Goal: Obtain resource: Download file/media

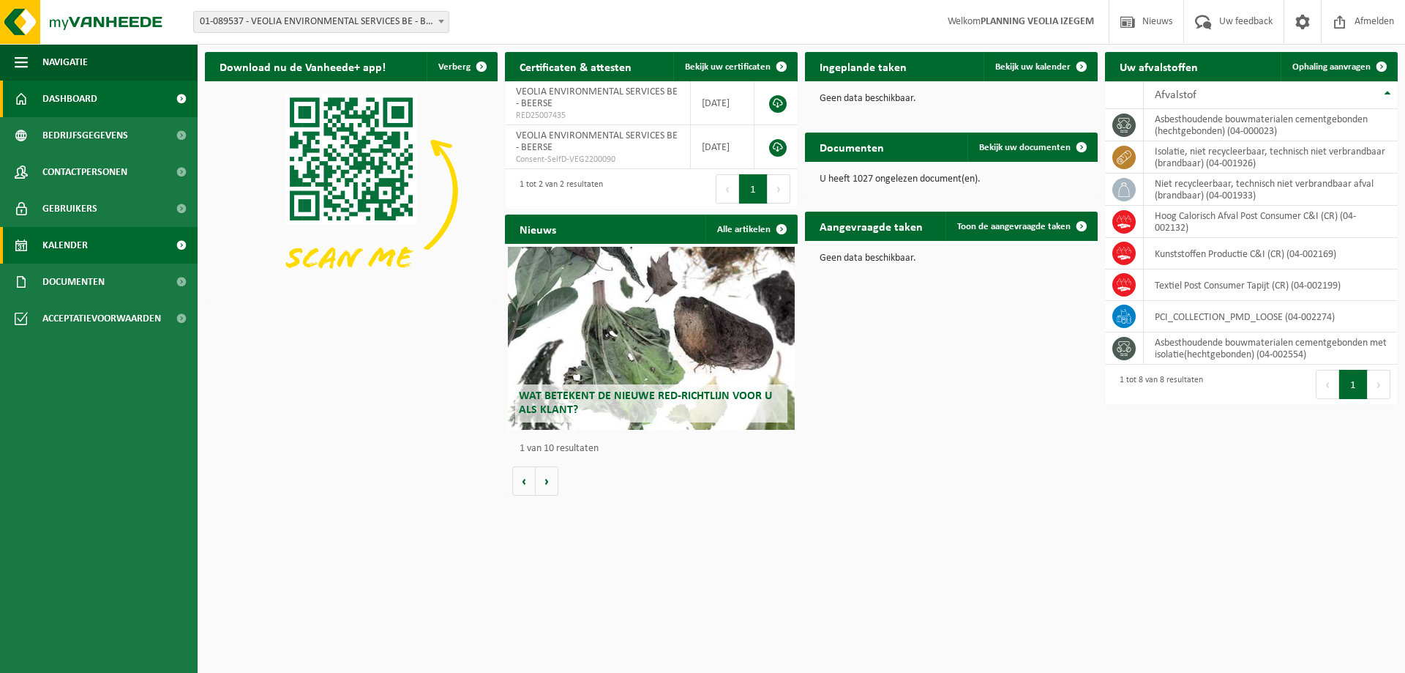
click at [77, 245] on span "Kalender" at bounding box center [64, 245] width 45 height 37
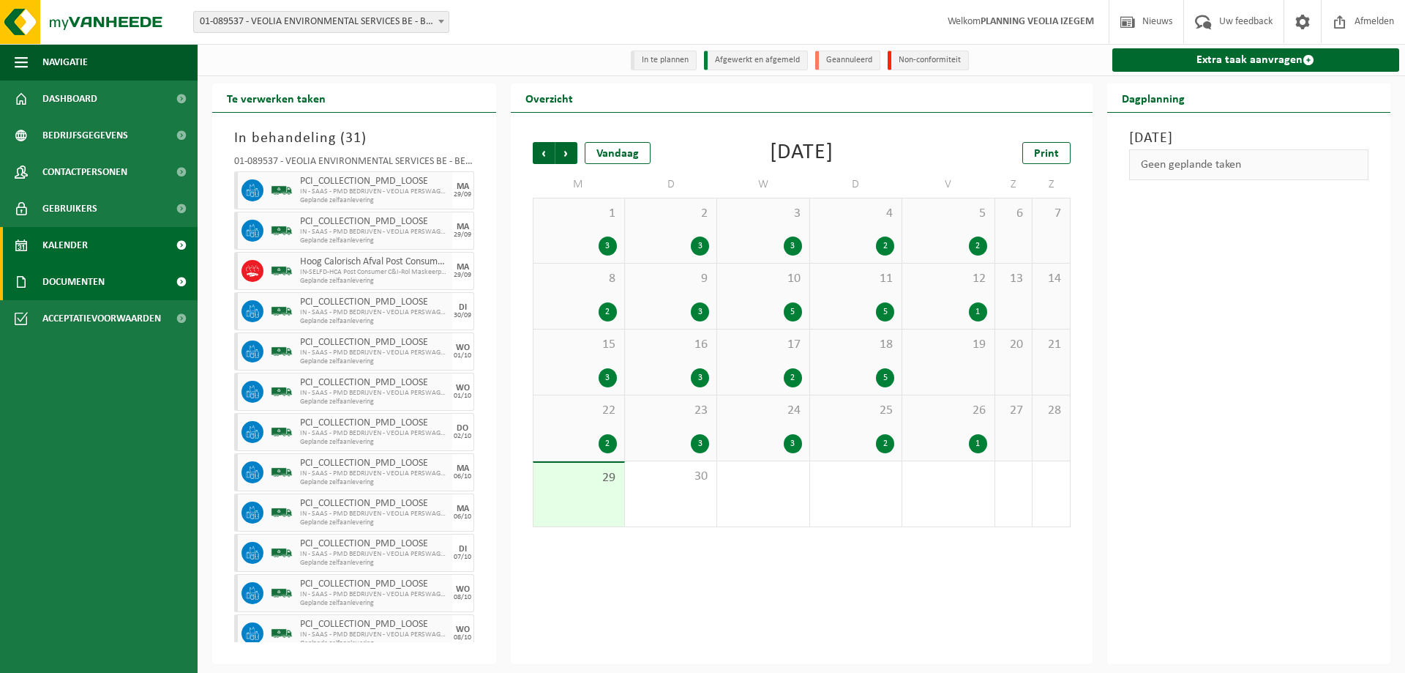
click at [109, 281] on link "Documenten" at bounding box center [99, 281] width 198 height 37
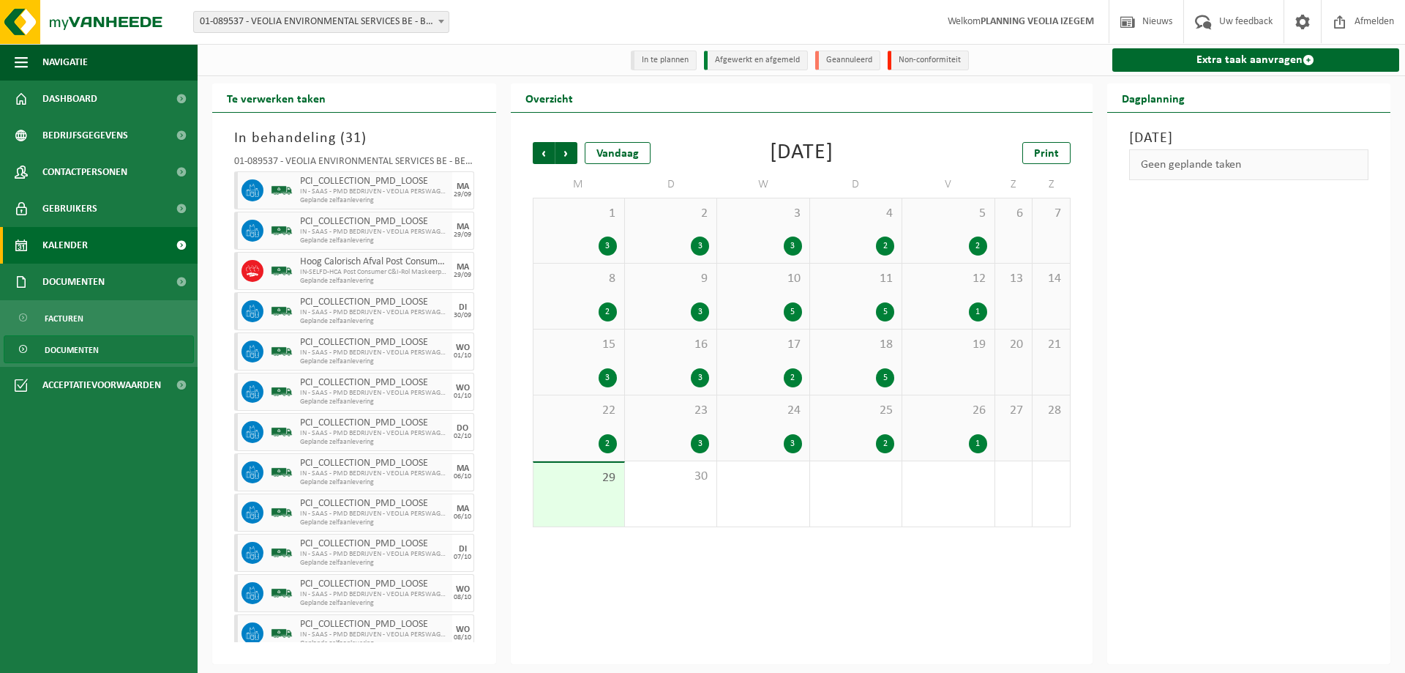
click at [90, 351] on span "Documenten" at bounding box center [72, 350] width 54 height 28
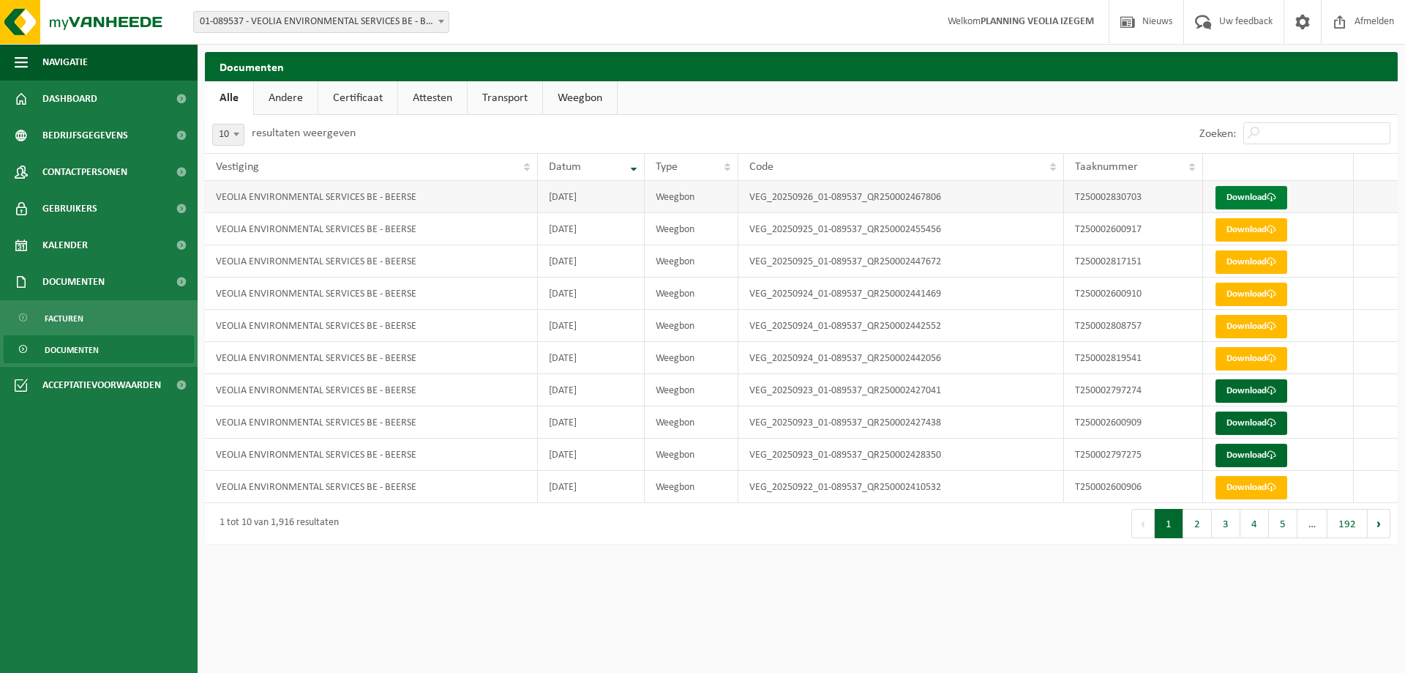
click at [1243, 187] on link "Download" at bounding box center [1252, 197] width 72 height 23
